Goal: Find specific page/section: Find specific page/section

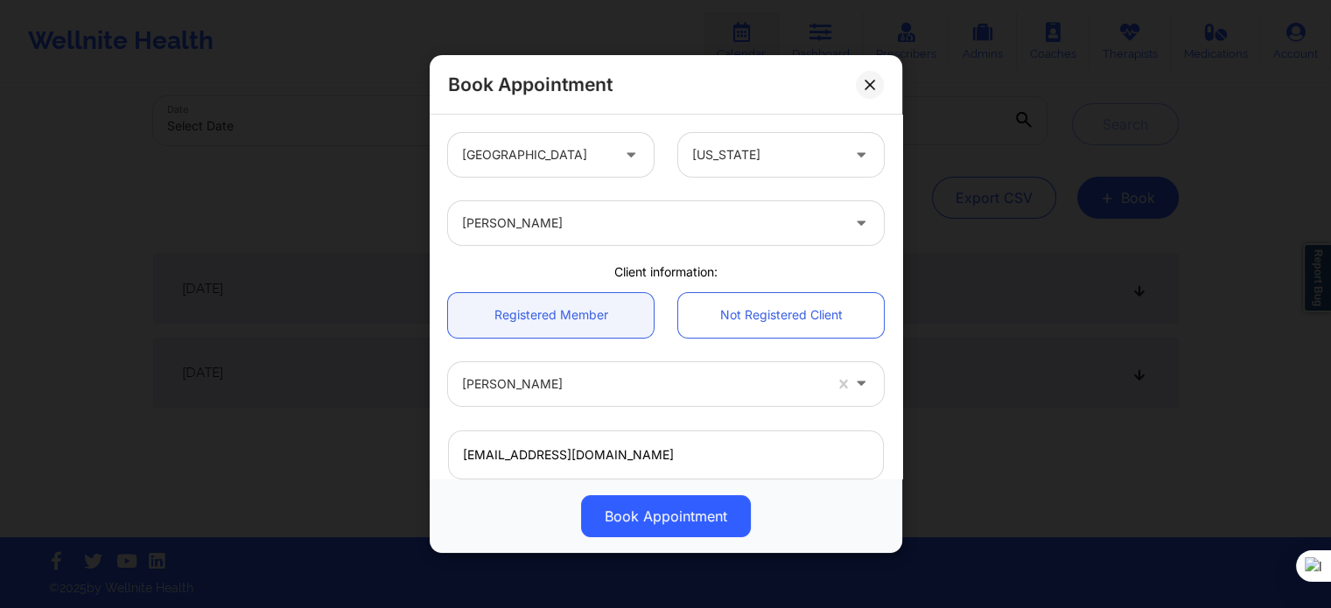
scroll to position [388, 0]
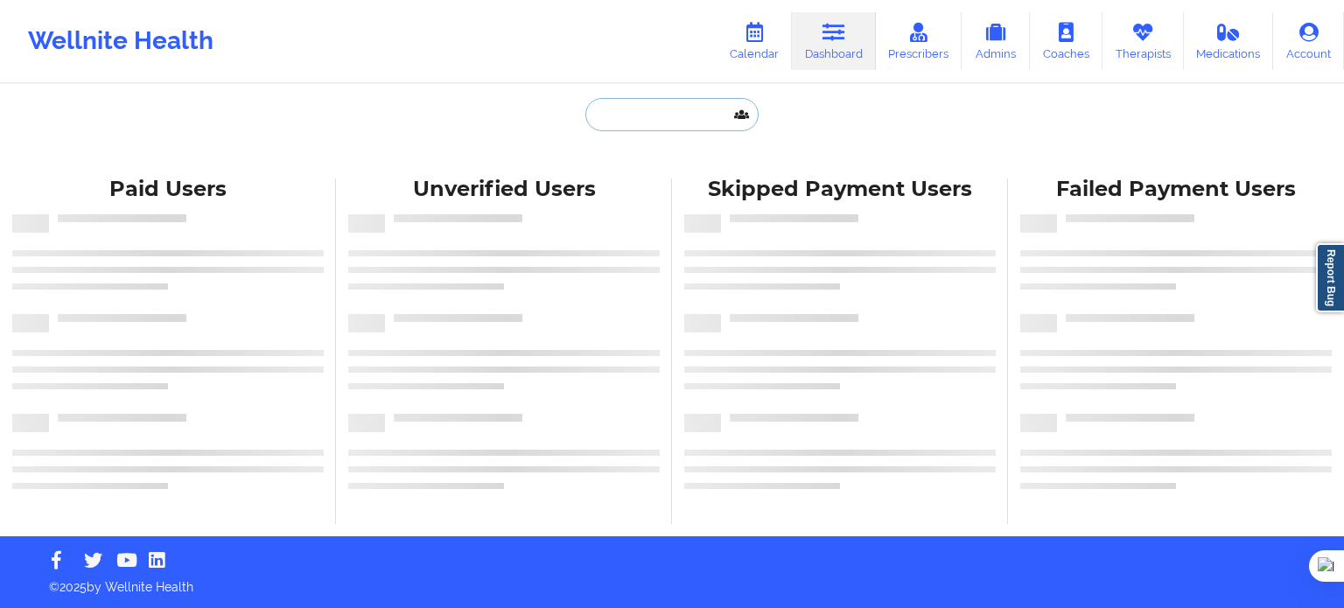
click at [703, 117] on input "text" at bounding box center [671, 114] width 173 height 33
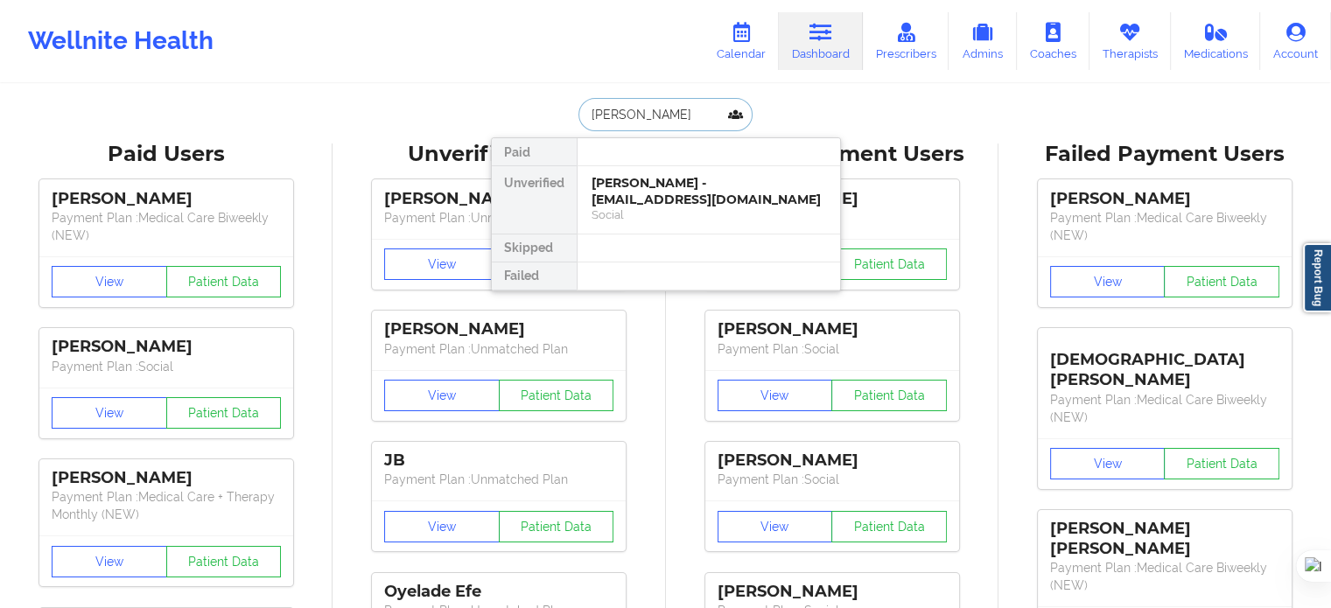
type input "[PERSON_NAME]"
